Goal: Transaction & Acquisition: Obtain resource

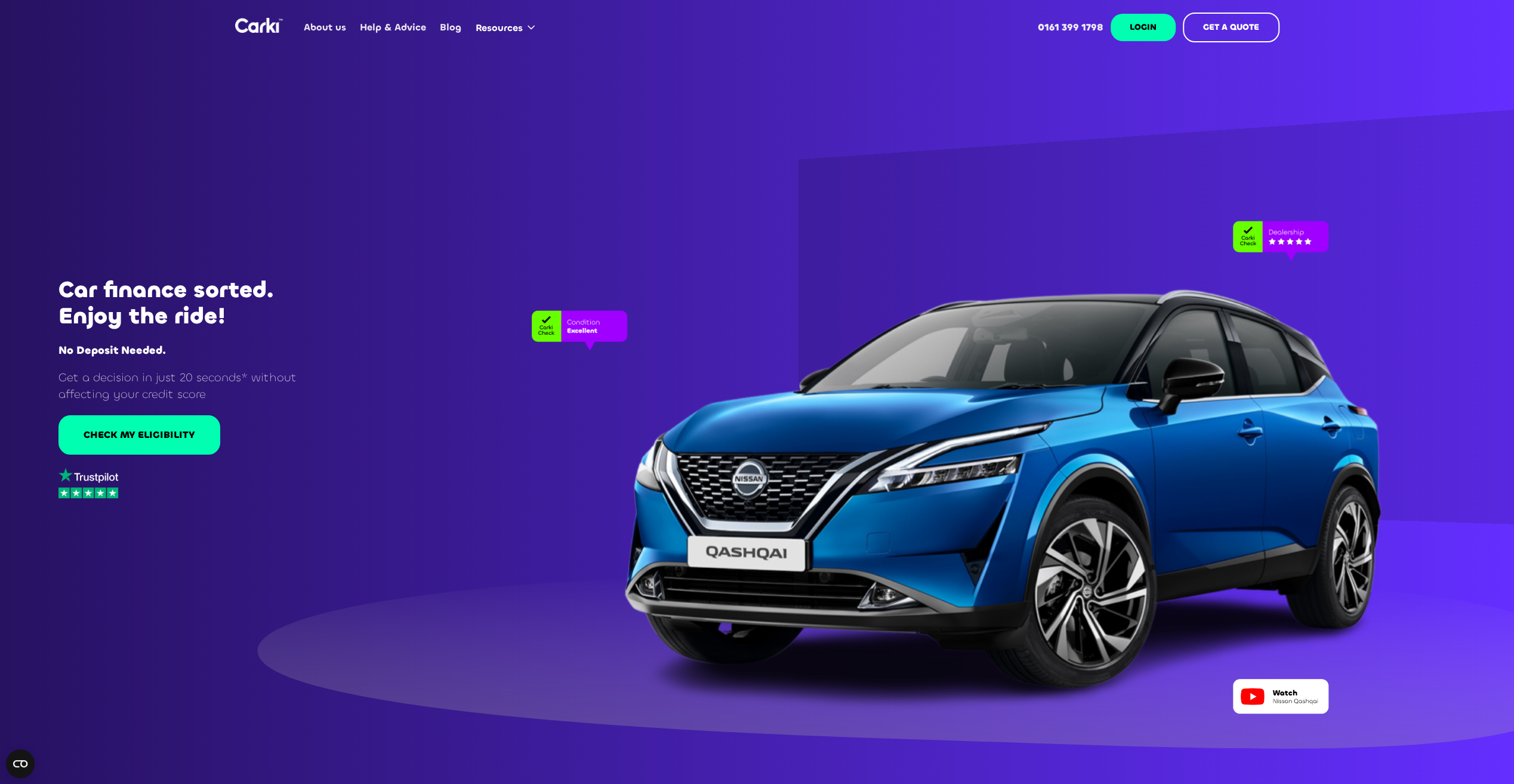
click at [1130, 28] on strong "LOGIN" at bounding box center [1143, 27] width 27 height 12
click at [1238, 31] on strong "GET A QUOTE" at bounding box center [1231, 27] width 56 height 12
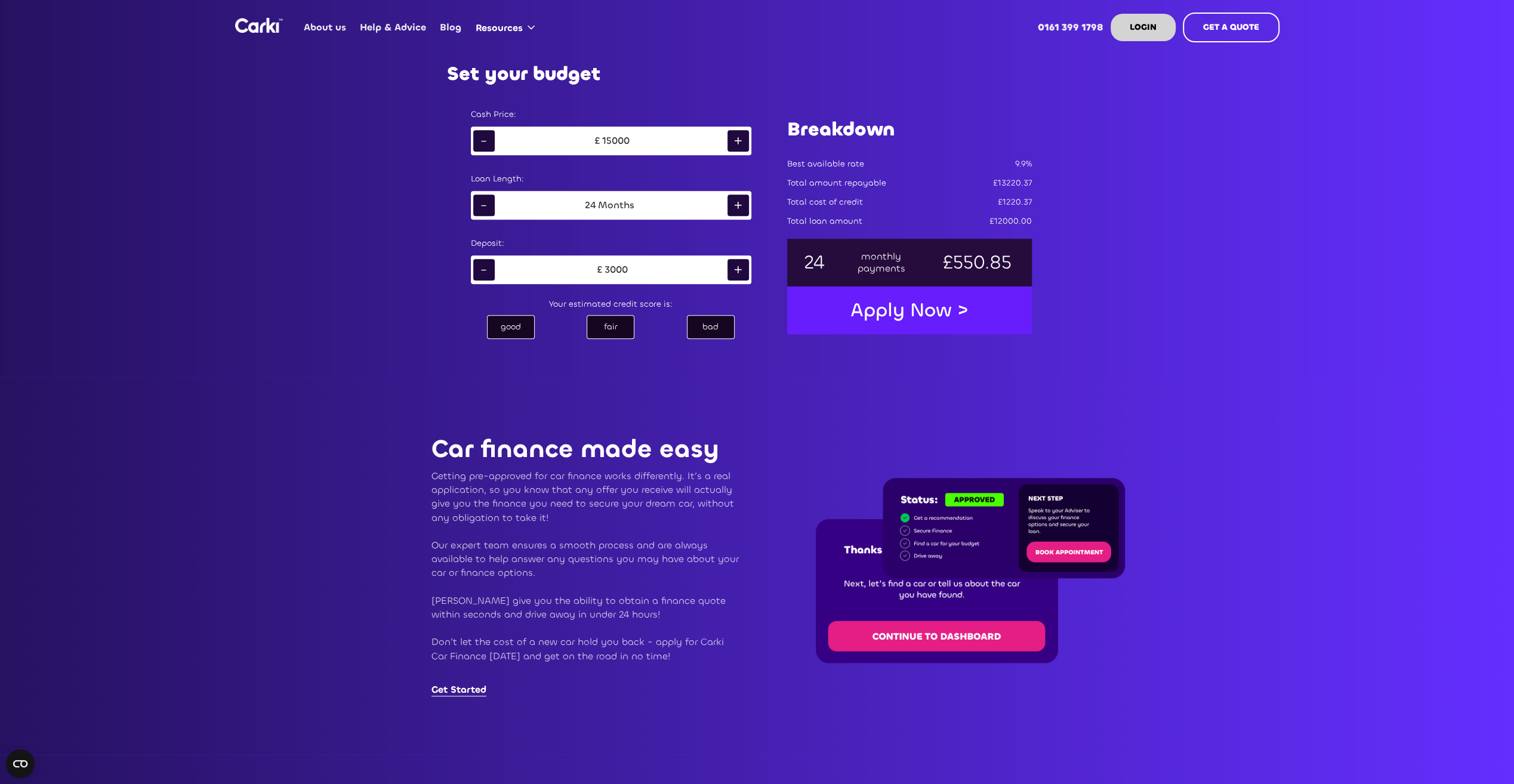
scroll to position [955, 0]
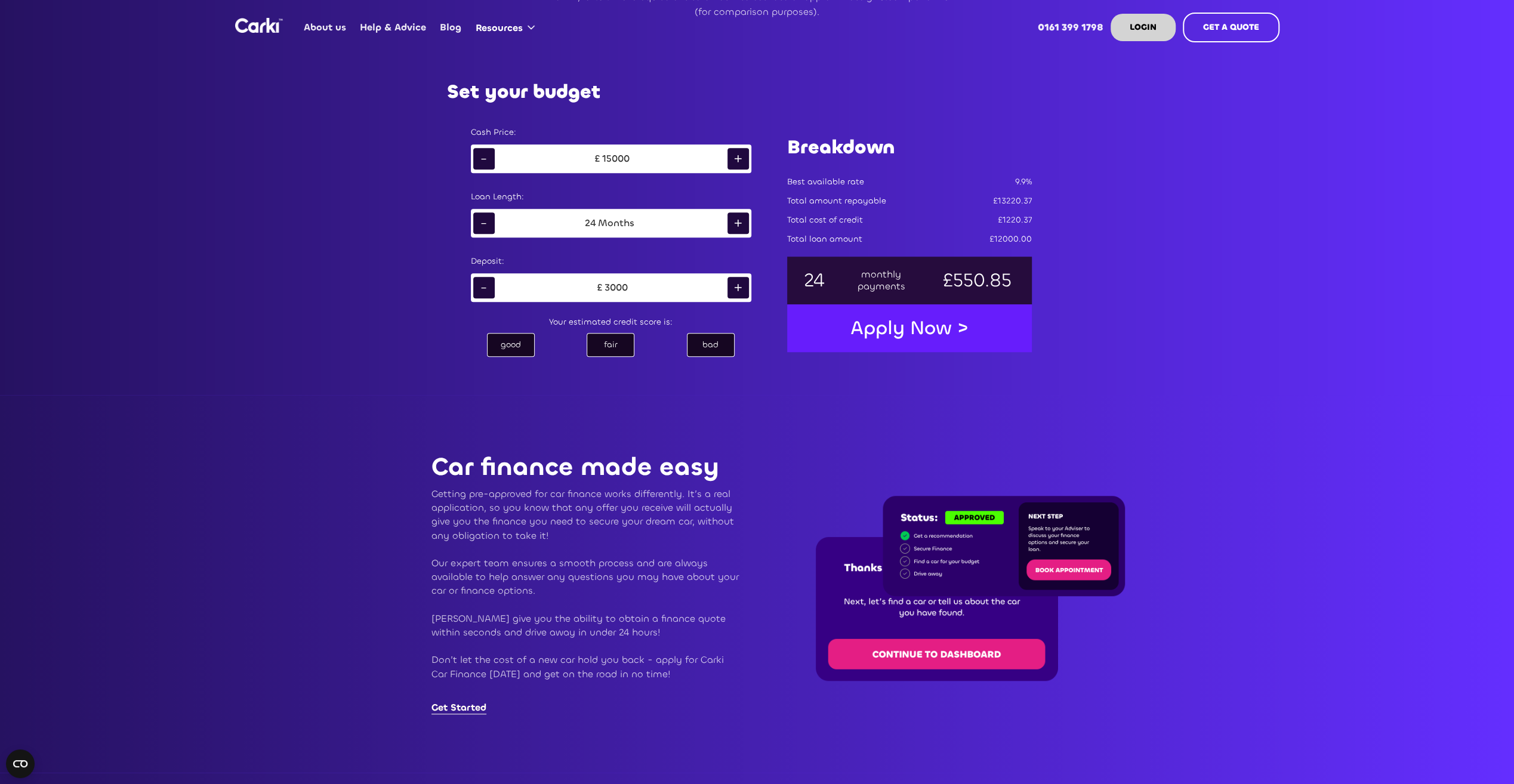
click at [478, 163] on div "-" at bounding box center [484, 159] width 21 height 21
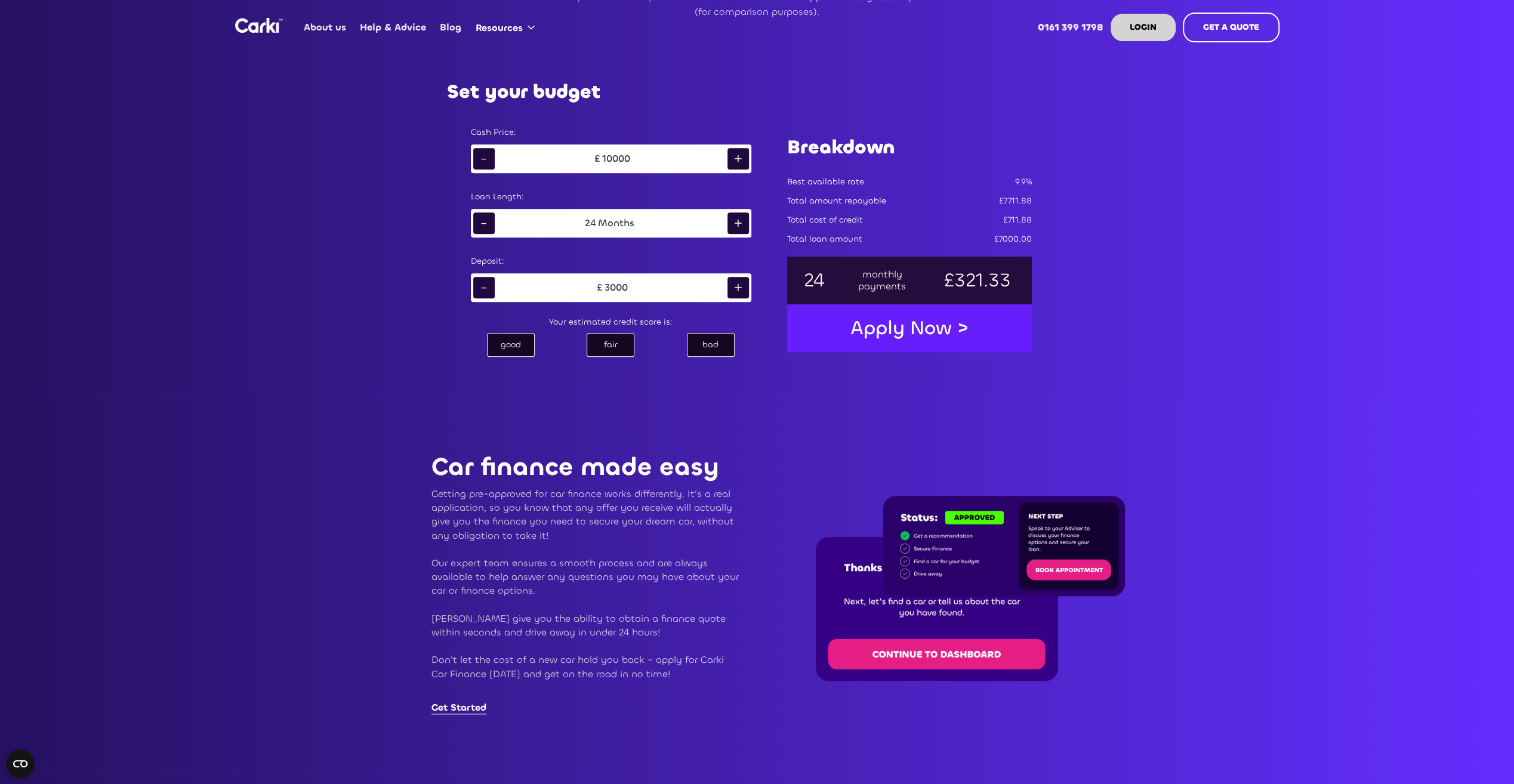
click at [745, 223] on div "+" at bounding box center [738, 223] width 21 height 21
click at [736, 157] on div "+" at bounding box center [738, 159] width 21 height 21
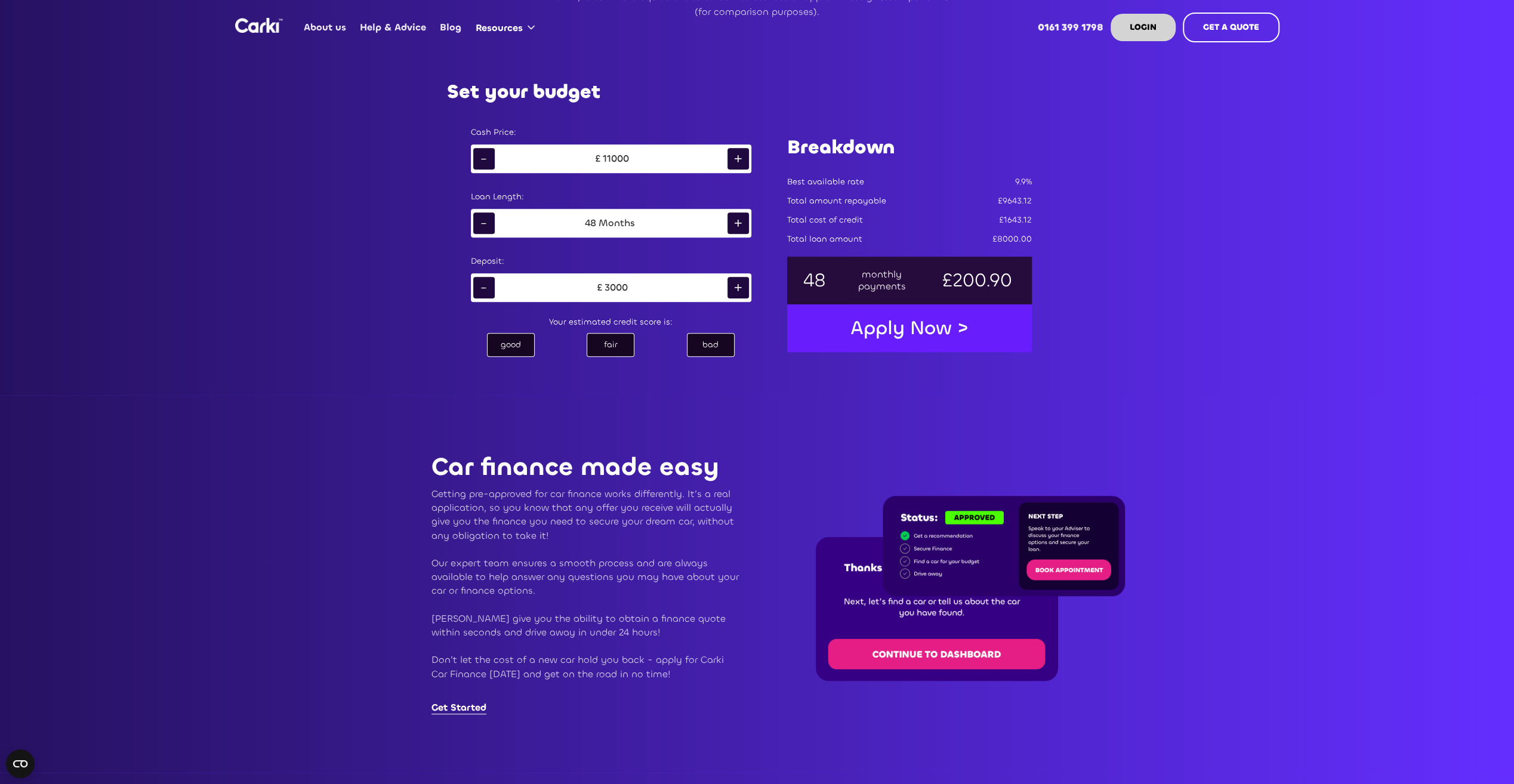
click at [736, 159] on div "+" at bounding box center [738, 159] width 21 height 21
click at [736, 160] on div "+" at bounding box center [738, 159] width 21 height 21
click at [736, 161] on div "+" at bounding box center [738, 159] width 21 height 21
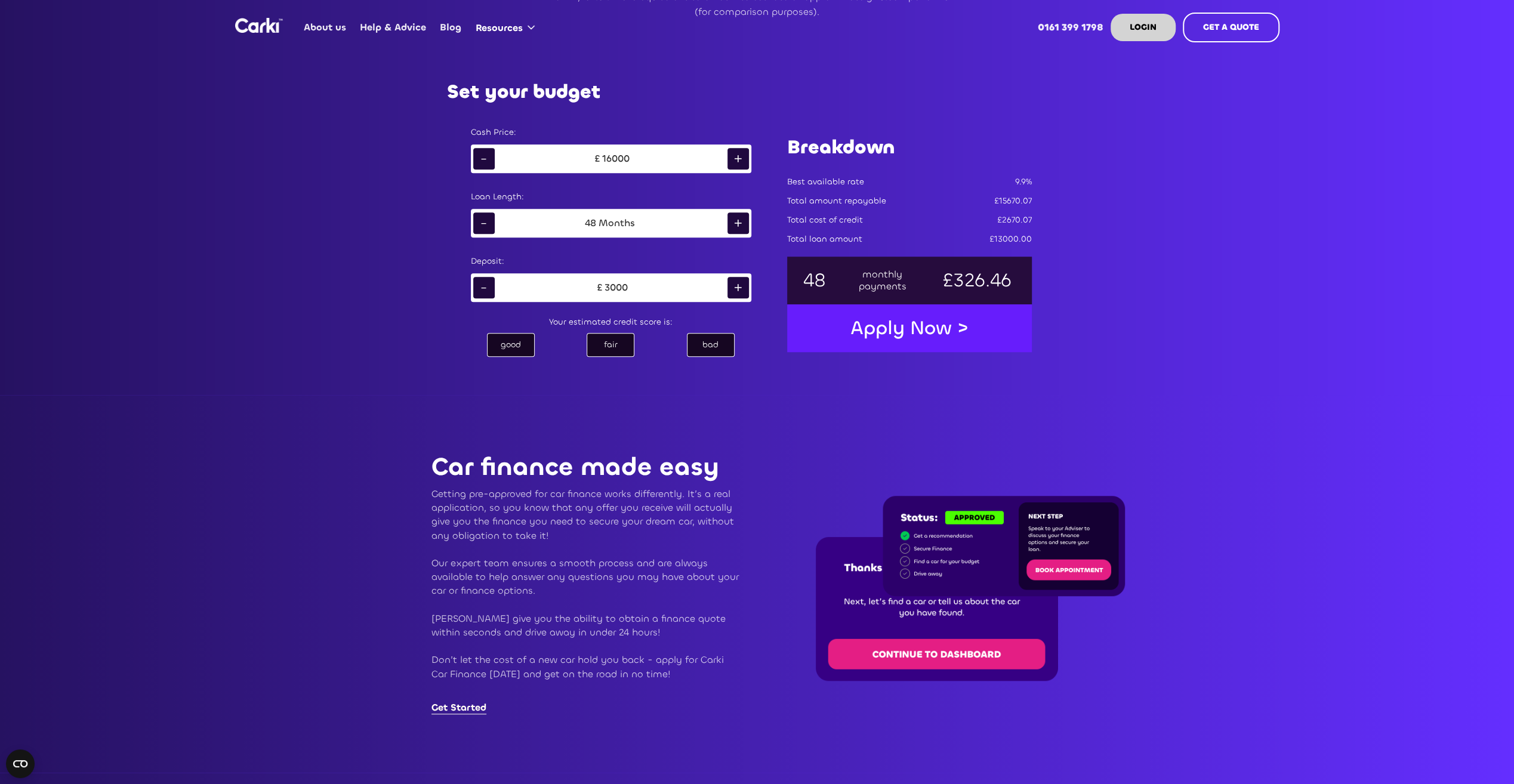
click at [736, 161] on div "+" at bounding box center [738, 159] width 21 height 21
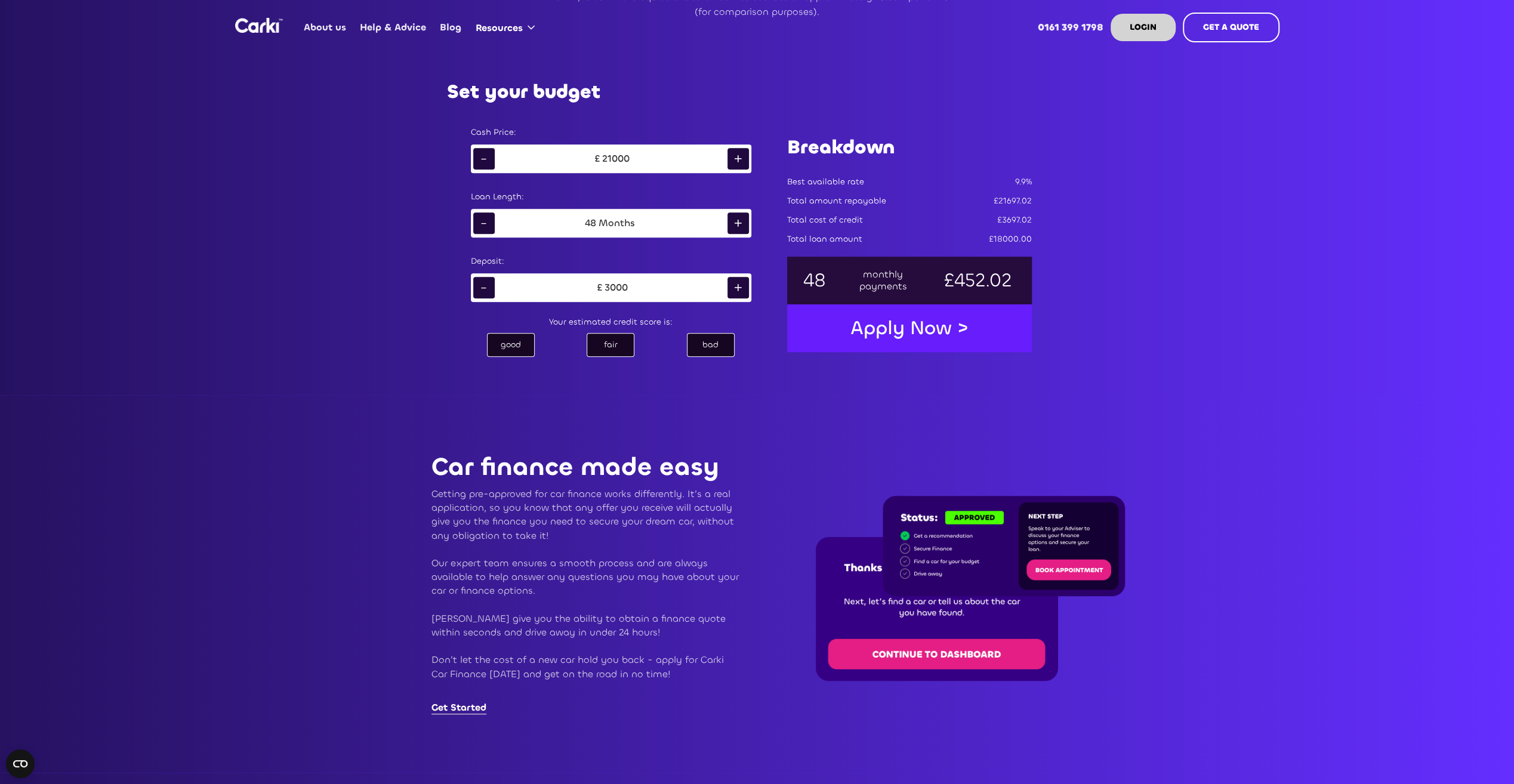
click at [736, 161] on div "+" at bounding box center [738, 159] width 21 height 21
click at [524, 340] on div "good" at bounding box center [511, 345] width 48 height 24
click at [743, 288] on div "+" at bounding box center [738, 287] width 21 height 21
click at [744, 288] on div "+" at bounding box center [738, 287] width 21 height 21
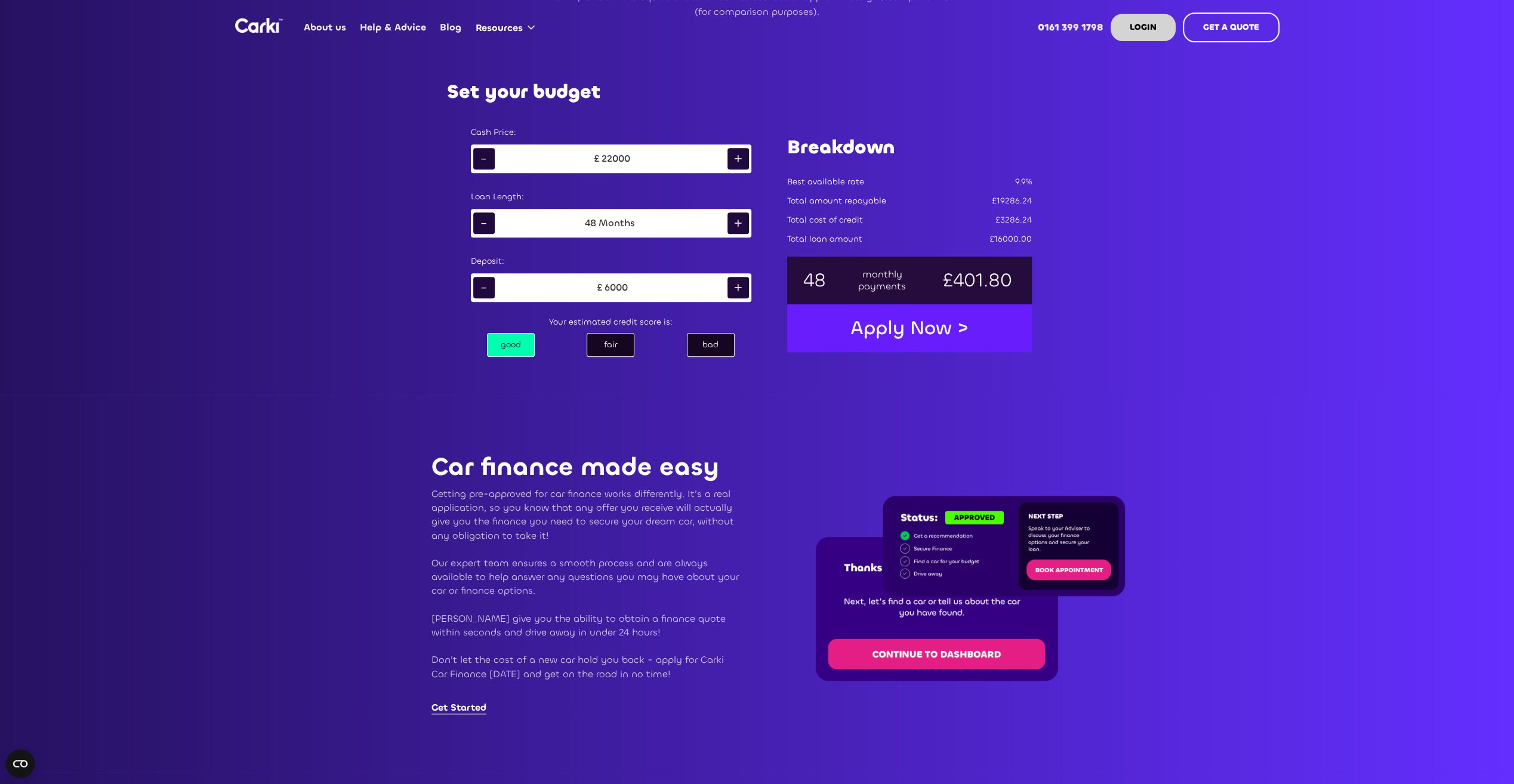
click at [744, 288] on div "+" at bounding box center [738, 287] width 21 height 21
click at [732, 163] on div "+" at bounding box center [738, 159] width 21 height 21
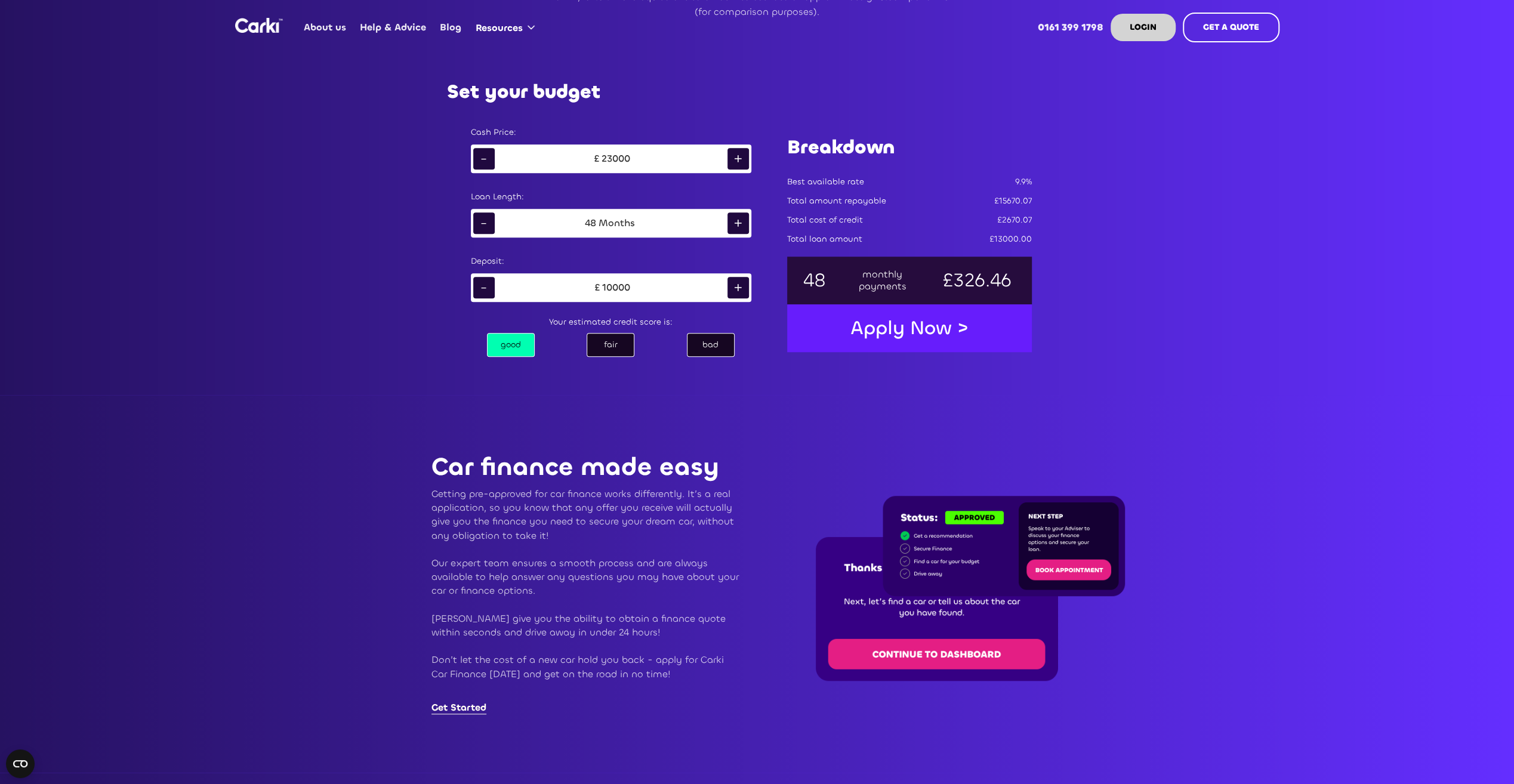
click at [736, 216] on div "+" at bounding box center [738, 223] width 21 height 21
click at [487, 220] on div "-" at bounding box center [484, 223] width 21 height 21
click at [745, 291] on div "+" at bounding box center [738, 287] width 21 height 21
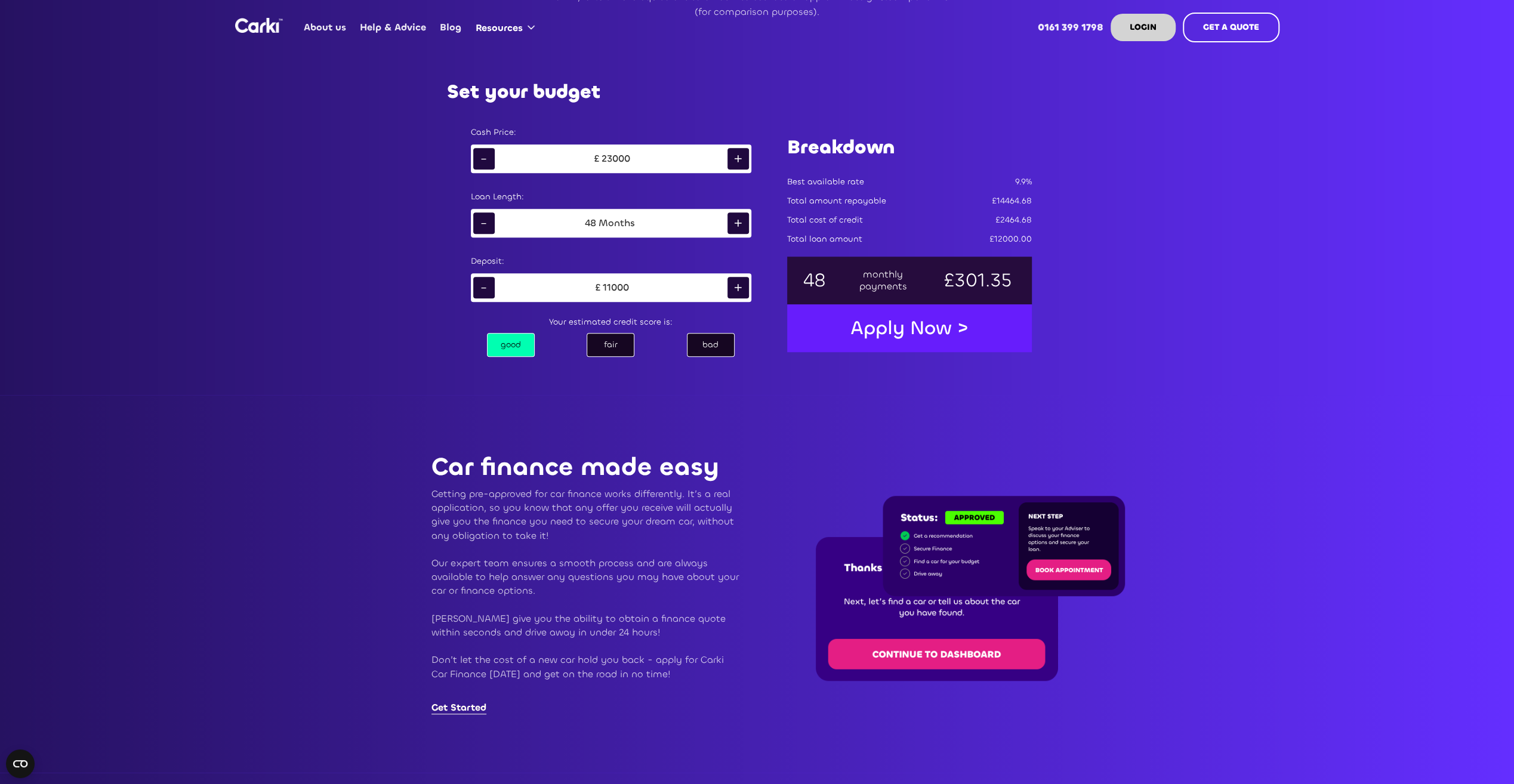
click at [489, 287] on div "-" at bounding box center [484, 287] width 21 height 21
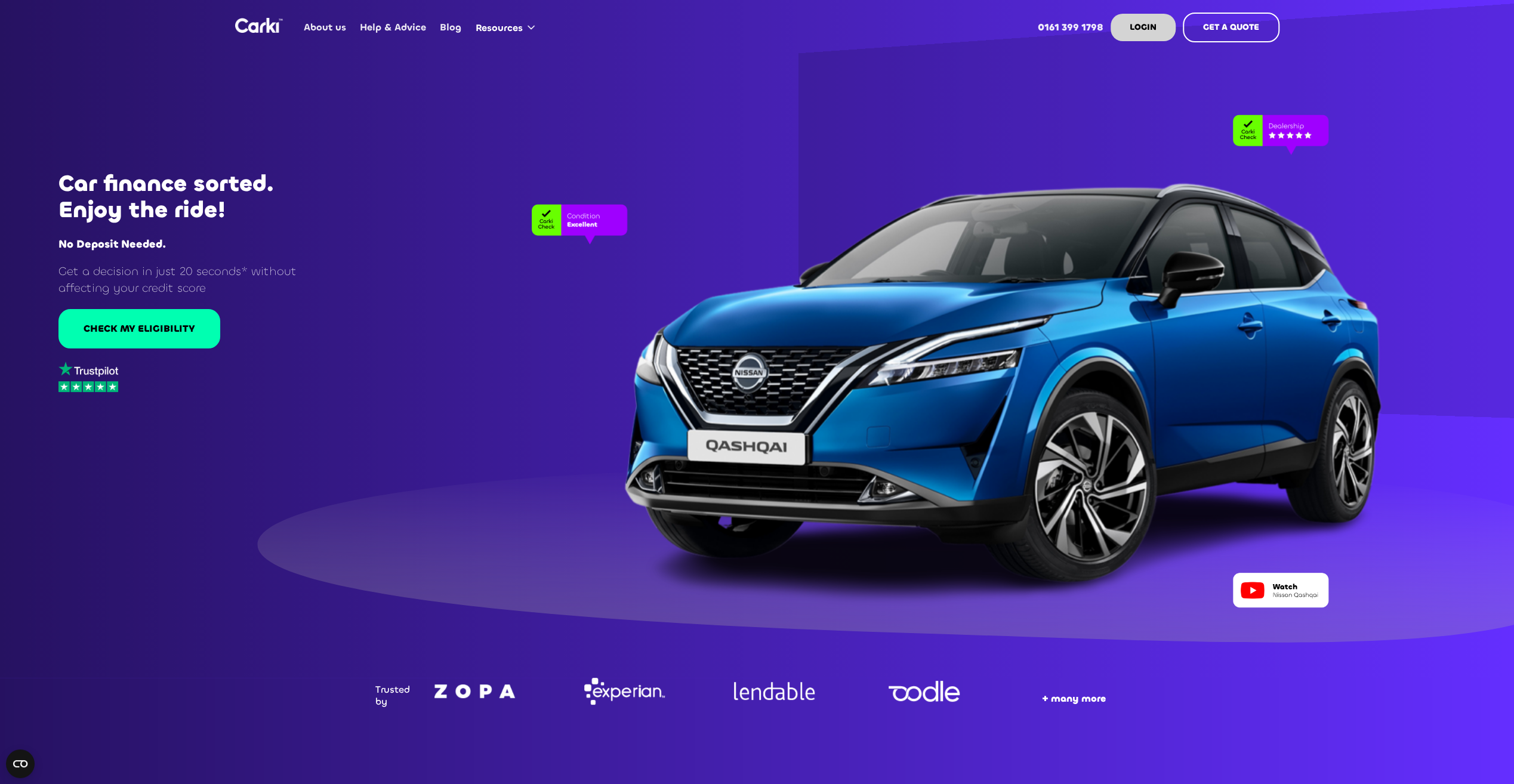
scroll to position [0, 0]
